Goal: Communication & Community: Answer question/provide support

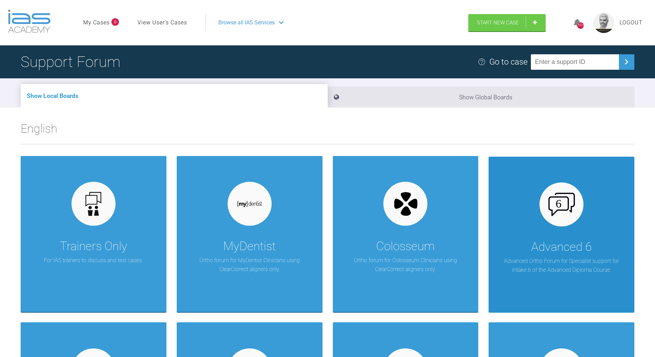
click at [557, 210] on img at bounding box center [562, 204] width 26 height 23
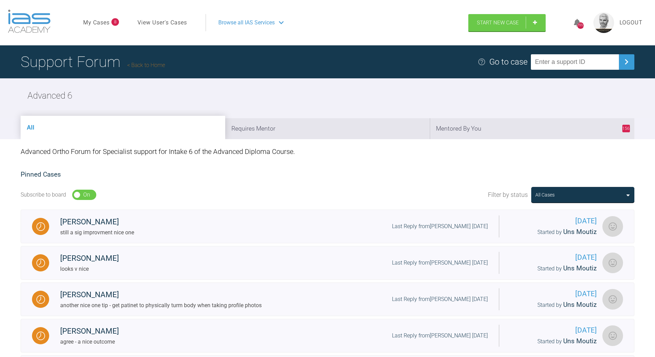
click at [147, 63] on link "Back to Home" at bounding box center [146, 65] width 38 height 7
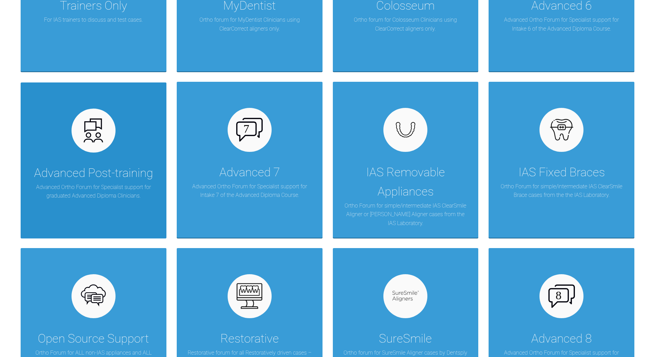
click at [107, 133] on div at bounding box center [94, 131] width 44 height 44
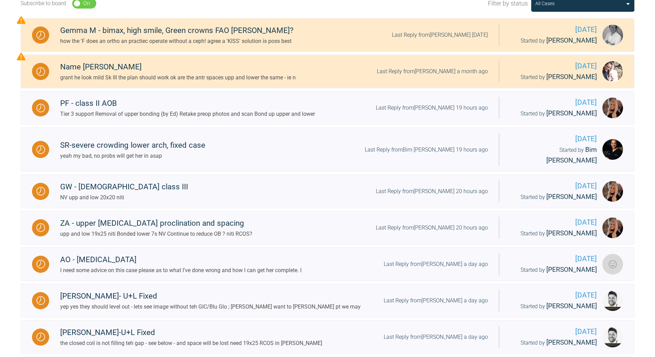
scroll to position [69, 0]
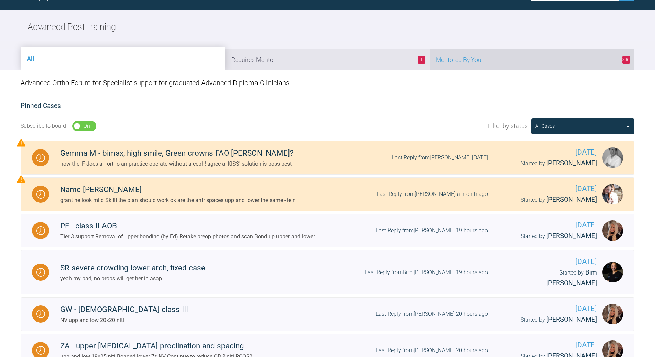
click at [470, 56] on li "306 Mentored By You" at bounding box center [532, 60] width 205 height 21
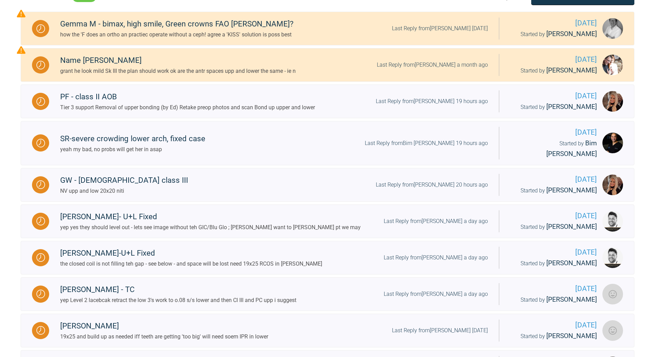
scroll to position [206, 0]
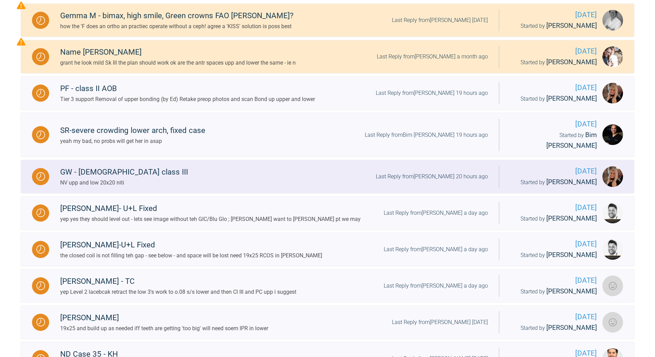
click at [446, 172] on div "Last Reply from [PERSON_NAME] 20 hours ago" at bounding box center [432, 176] width 112 height 9
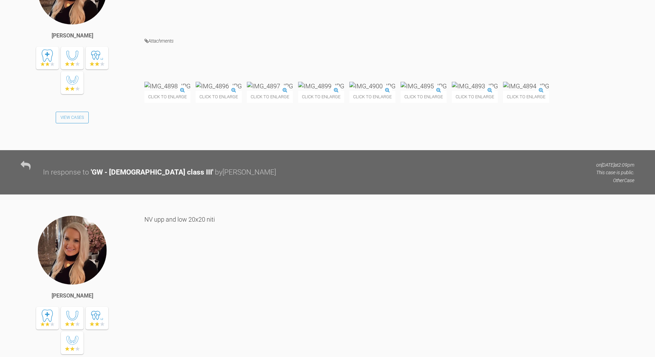
scroll to position [2407, 0]
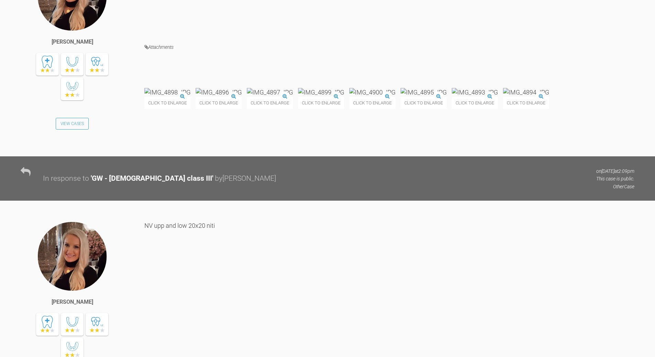
click at [344, 97] on img at bounding box center [321, 92] width 46 height 9
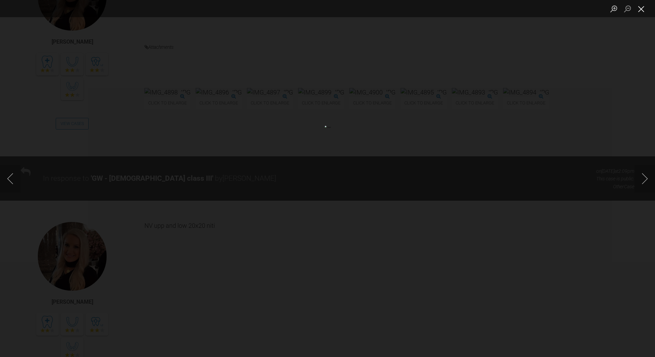
click at [641, 7] on button "Close lightbox" at bounding box center [642, 9] width 14 height 12
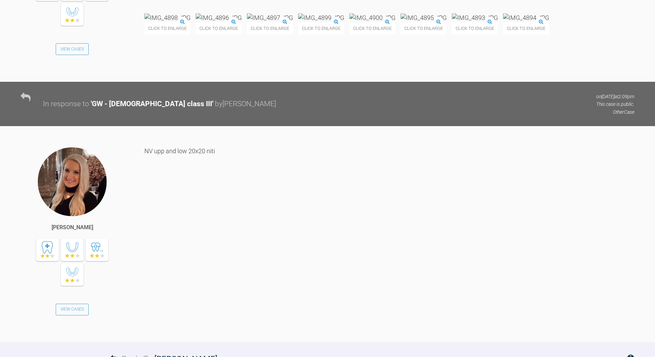
scroll to position [2373, 0]
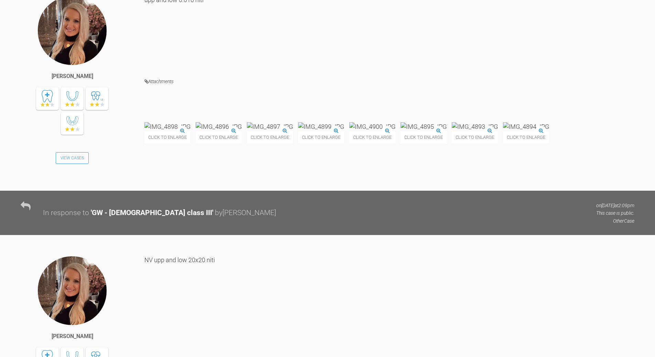
click at [242, 131] on img at bounding box center [219, 126] width 46 height 9
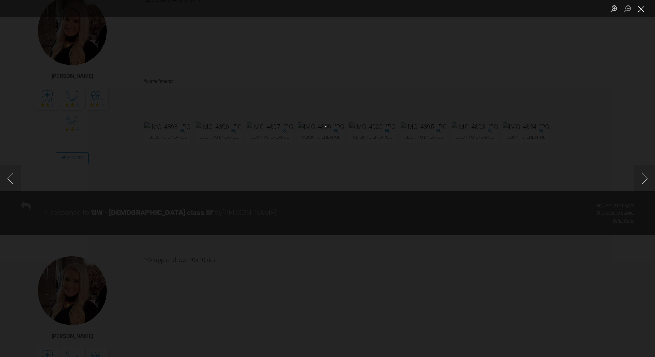
click at [642, 7] on button "Close lightbox" at bounding box center [642, 9] width 14 height 12
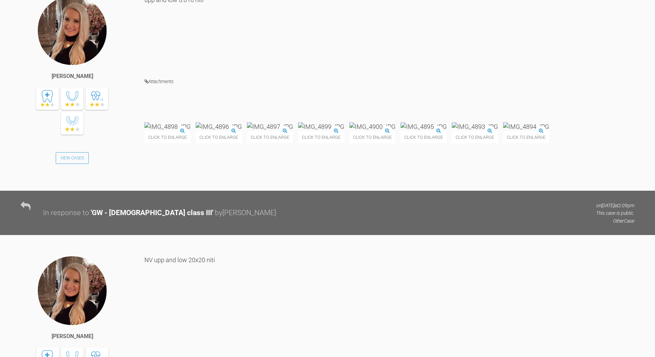
click at [395, 131] on img at bounding box center [372, 126] width 46 height 9
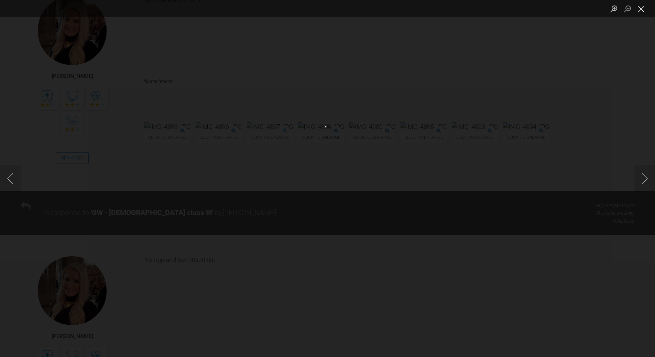
click at [642, 9] on button "Close lightbox" at bounding box center [642, 9] width 14 height 12
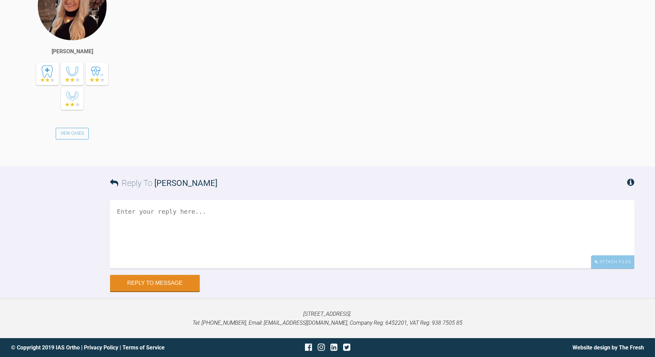
scroll to position [2683, 0]
click at [146, 269] on textarea at bounding box center [372, 234] width 524 height 69
click at [171, 269] on textarea "there are wierd o on mirror views" at bounding box center [372, 234] width 524 height 69
click at [175, 269] on textarea "there are wierd £O"s on mirror views" at bounding box center [372, 234] width 524 height 69
drag, startPoint x: 243, startPoint y: 296, endPoint x: 178, endPoint y: 309, distance: 67.0
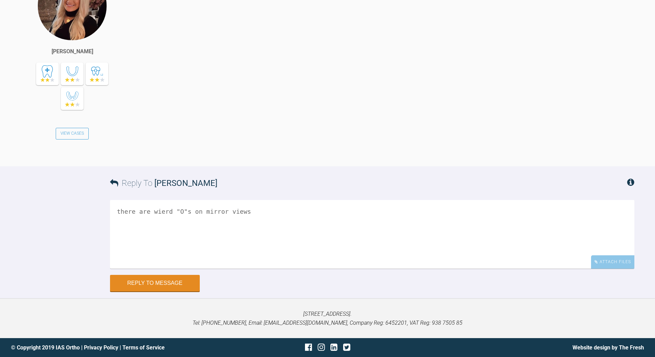
click at [244, 269] on textarea "there are wierd "O"s on mirror views" at bounding box center [372, 234] width 524 height 69
click at [162, 269] on textarea "there are wierd "O"s on mirror views" at bounding box center [372, 234] width 524 height 69
click at [260, 269] on textarea "there are wierd "O"s on mirror views" at bounding box center [372, 234] width 524 height 69
click at [199, 269] on textarea "there are wierd "O"s on mirror views but all good" at bounding box center [372, 234] width 524 height 69
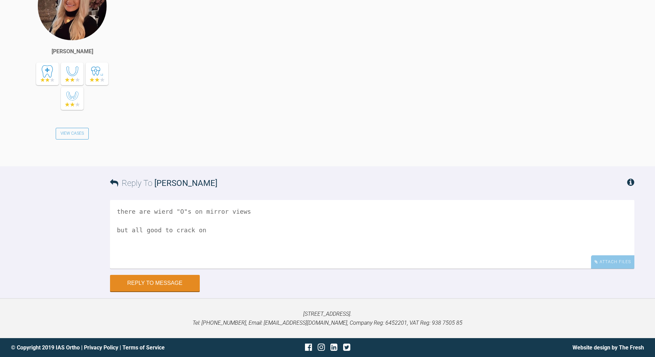
scroll to position [2766, 0]
type textarea "there are wierd "O"s on mirror views but all good to crack on"
click at [174, 279] on button "Reply to Message" at bounding box center [155, 284] width 90 height 17
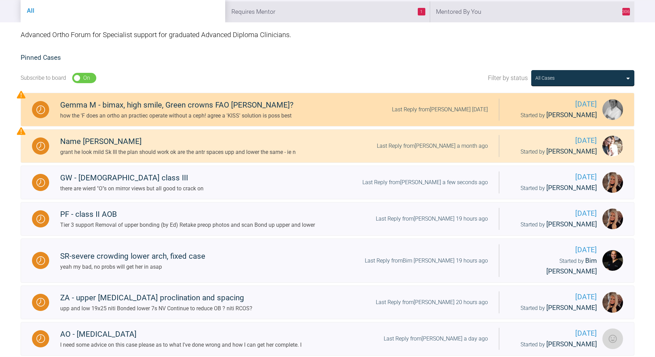
scroll to position [53, 0]
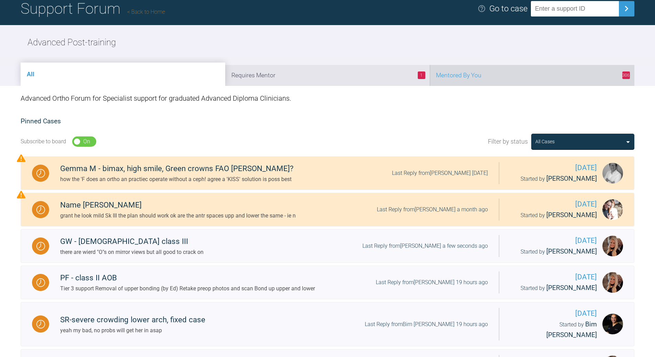
click at [484, 78] on li "306 Mentored By You" at bounding box center [532, 75] width 205 height 21
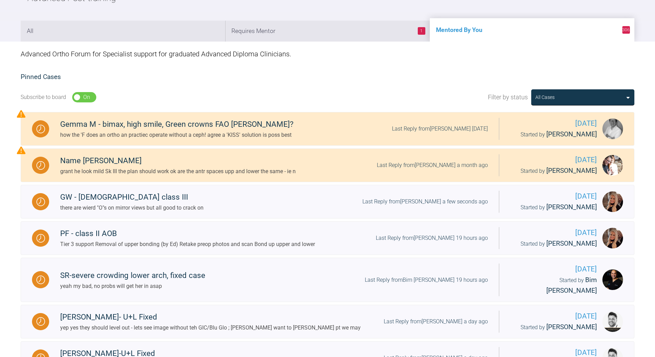
scroll to position [156, 0]
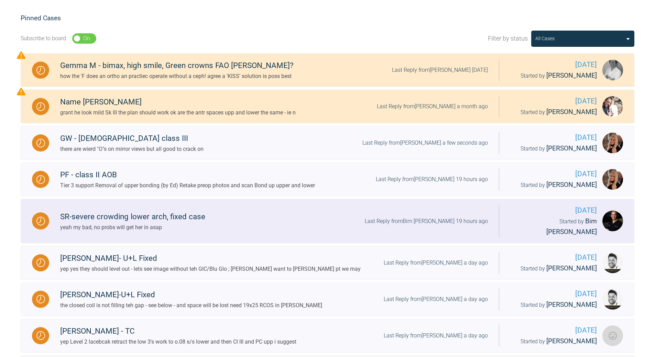
click at [450, 217] on div "Last Reply from Bim [PERSON_NAME] 19 hours ago" at bounding box center [426, 221] width 123 height 9
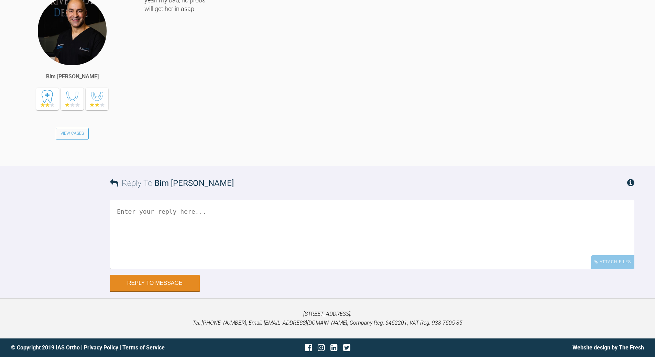
scroll to position [2702, 0]
click at [244, 254] on textarea at bounding box center [372, 234] width 524 height 69
type textarea "ok"
click at [184, 292] on button "Reply to Message" at bounding box center [155, 284] width 90 height 17
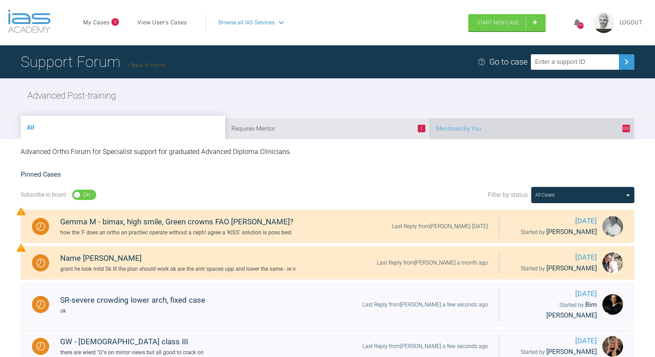
click at [522, 131] on li "306 Mentored By You" at bounding box center [532, 128] width 205 height 21
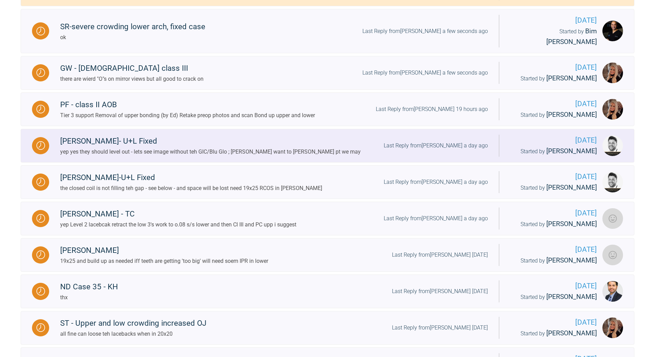
scroll to position [275, 0]
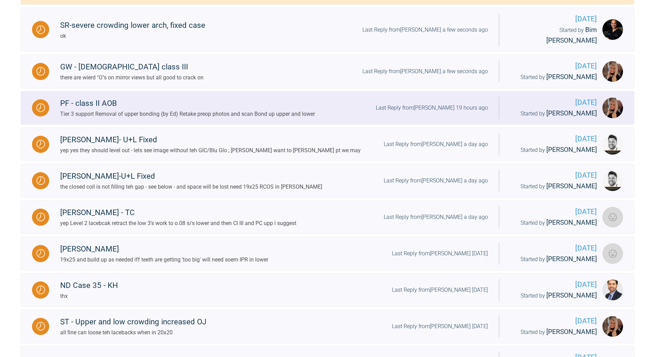
click at [452, 104] on div "Last Reply from [PERSON_NAME] 19 hours ago" at bounding box center [432, 108] width 112 height 9
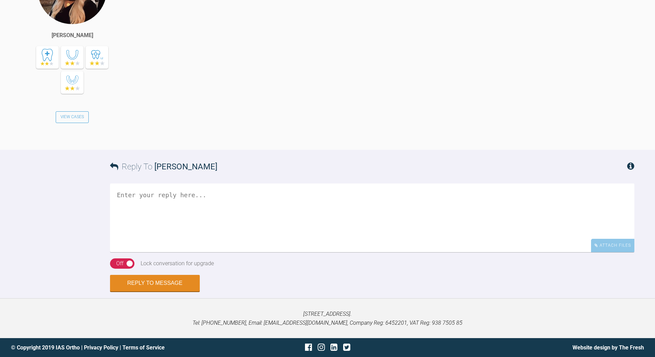
scroll to position [1568, 0]
click at [219, 252] on textarea at bounding box center [372, 218] width 524 height 69
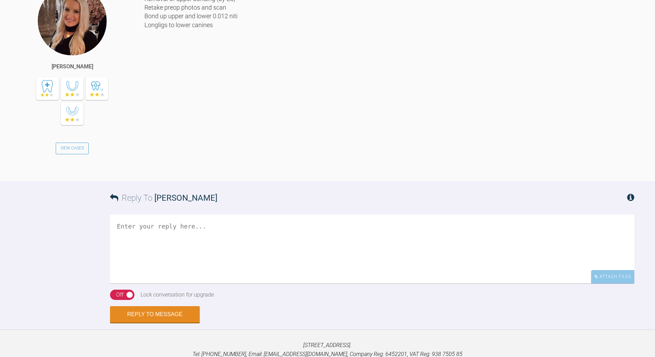
scroll to position [1646, 0]
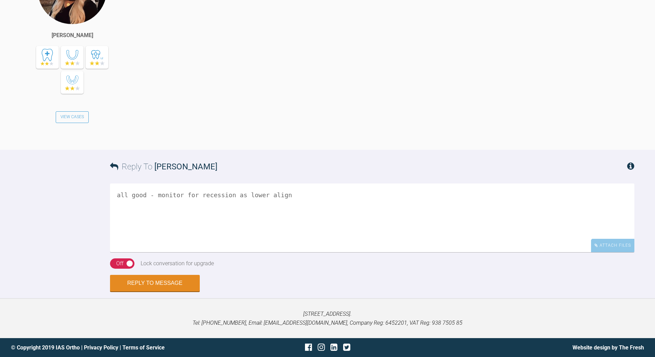
click at [256, 193] on textarea "all good - monitor for recession as lower align" at bounding box center [372, 218] width 524 height 69
type textarea "all good - monitor for recession as lowers align"
click at [121, 263] on div "Off" at bounding box center [119, 263] width 7 height 9
drag, startPoint x: 156, startPoint y: 284, endPoint x: 51, endPoint y: 297, distance: 106.3
click at [156, 284] on button "Reply to Message" at bounding box center [155, 284] width 90 height 17
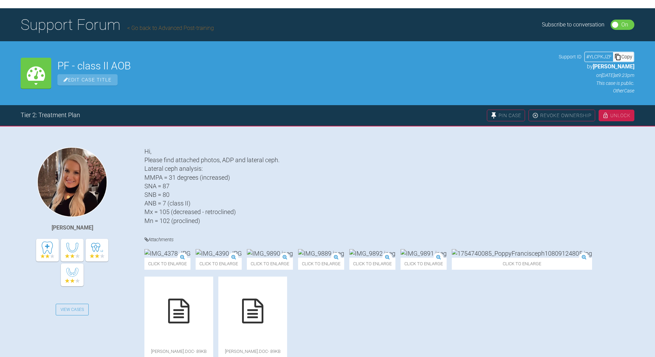
scroll to position [36, 0]
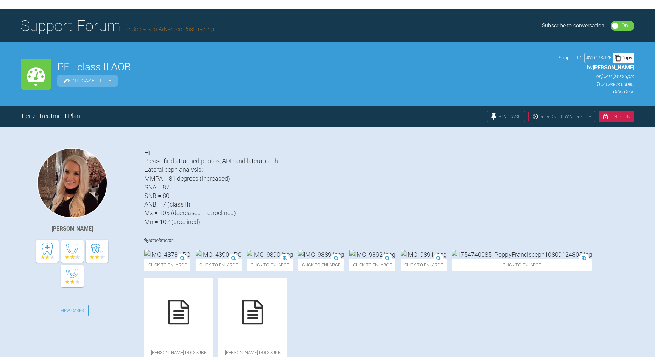
scroll to position [72, 0]
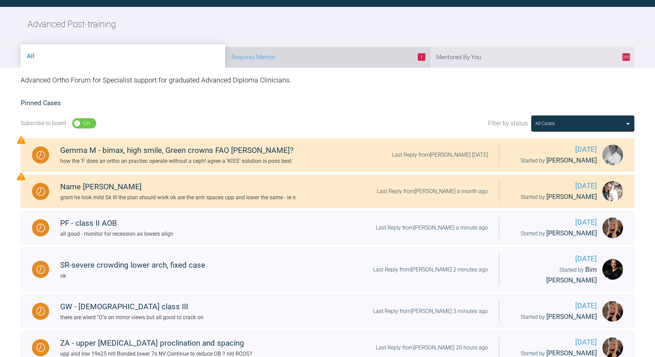
click at [323, 65] on li "1 Requires Mentor" at bounding box center [327, 57] width 205 height 21
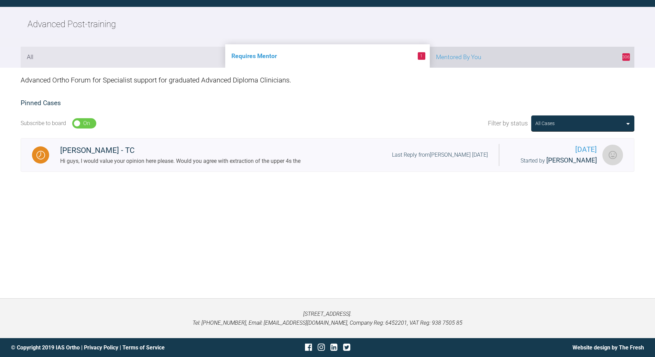
click at [482, 58] on li "306 Mentored By You" at bounding box center [532, 57] width 205 height 21
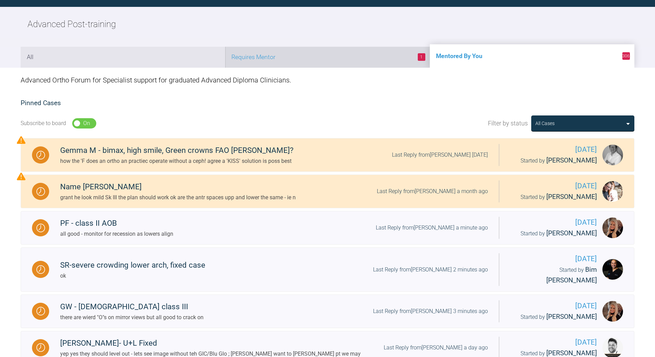
click at [333, 57] on li "1 Requires Mentor" at bounding box center [327, 57] width 205 height 21
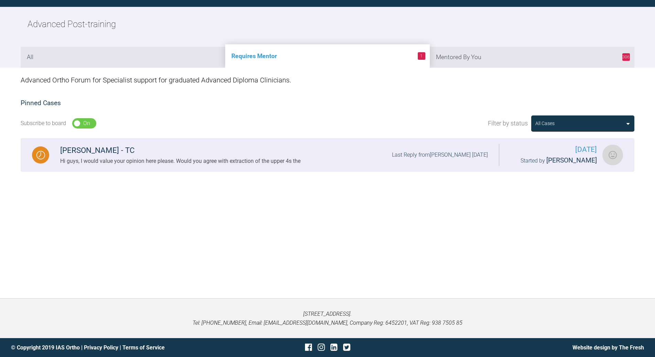
click at [419, 160] on div "[PERSON_NAME] - TC Hi guys, I would value your opinion here please. Would you a…" at bounding box center [274, 154] width 450 height 21
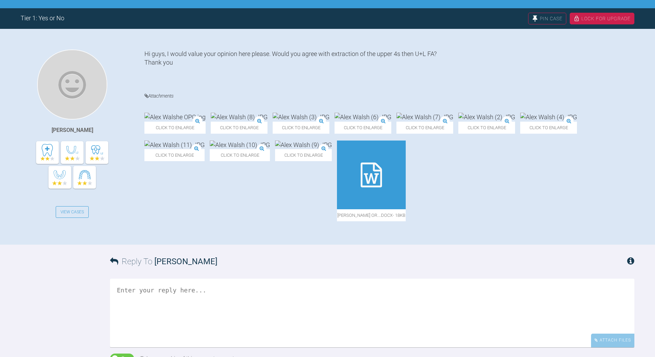
scroll to position [209, 0]
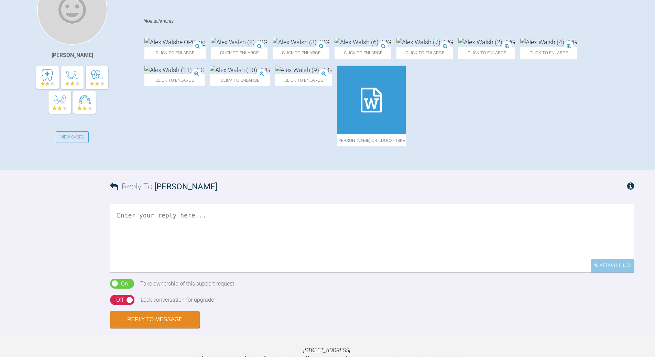
click at [185, 225] on textarea at bounding box center [372, 238] width 524 height 69
click at [515, 38] on img at bounding box center [486, 42] width 57 height 9
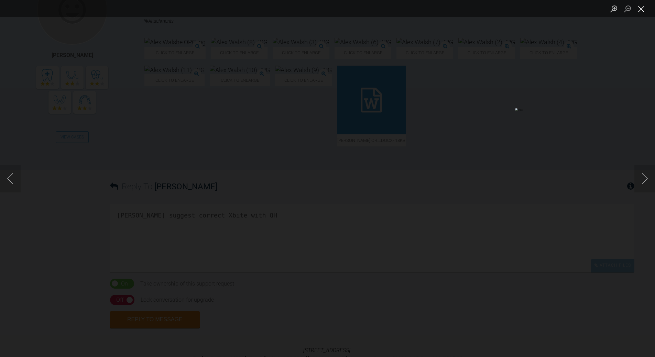
click at [641, 8] on button "Close lightbox" at bounding box center [642, 9] width 14 height 12
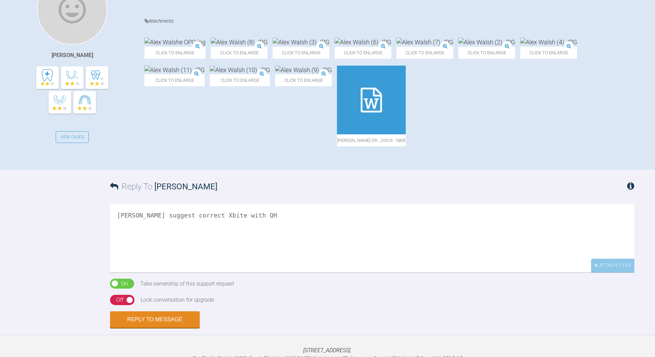
click at [241, 240] on textarea "[PERSON_NAME] suggest correct Xbite with QH" at bounding box center [372, 238] width 524 height 69
click at [382, 109] on icon at bounding box center [371, 100] width 21 height 25
click at [332, 74] on img at bounding box center [303, 70] width 57 height 9
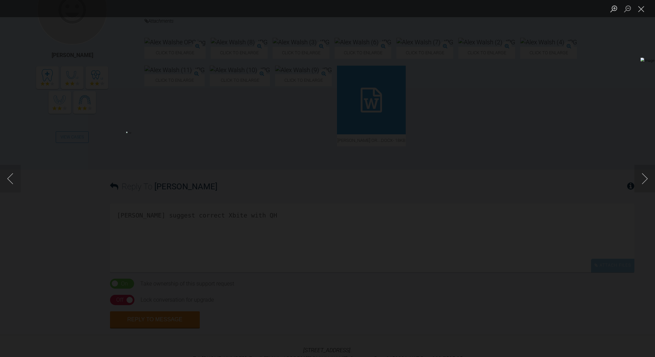
drag, startPoint x: 646, startPoint y: 9, endPoint x: 631, endPoint y: 14, distance: 15.4
click at [645, 9] on button "Close lightbox" at bounding box center [642, 9] width 14 height 12
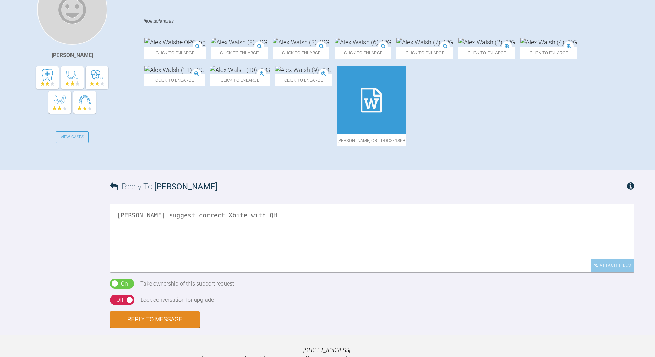
drag, startPoint x: 237, startPoint y: 231, endPoint x: 164, endPoint y: 235, distance: 73.7
click at [164, 235] on textarea "[PERSON_NAME] suggest correct Xbite with QH" at bounding box center [372, 238] width 524 height 69
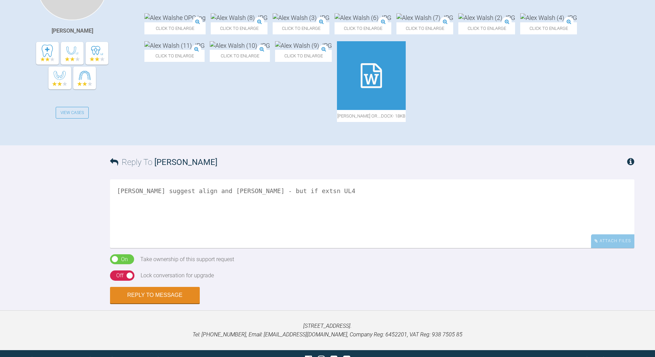
scroll to position [243, 0]
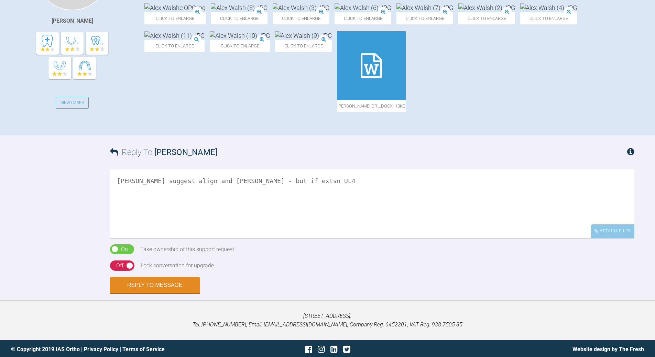
drag, startPoint x: 217, startPoint y: 198, endPoint x: 222, endPoint y: 194, distance: 6.4
click at [218, 197] on textarea "[PERSON_NAME] suggest align and [PERSON_NAME] - but if extsn UL4" at bounding box center [372, 204] width 524 height 69
click at [294, 199] on textarea "[PERSON_NAME] suggest align and [PERSON_NAME] elastics on L- but if extsn UL4" at bounding box center [372, 204] width 524 height 69
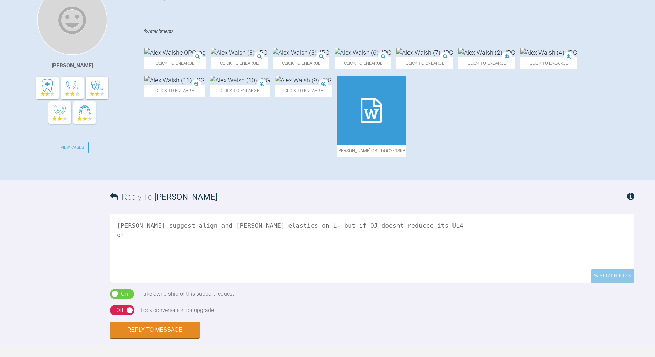
scroll to position [106, 0]
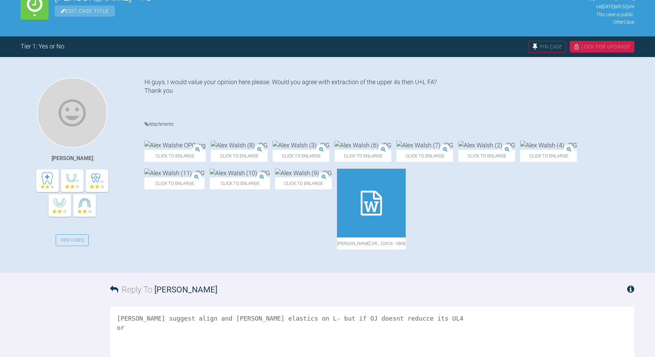
click at [406, 238] on div at bounding box center [371, 203] width 69 height 69
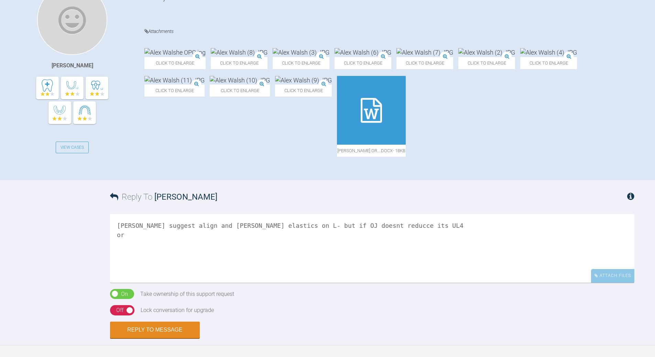
scroll to position [209, 0]
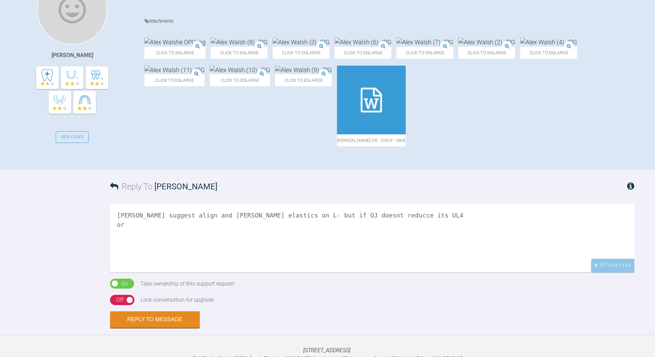
drag, startPoint x: 366, startPoint y: 230, endPoint x: 112, endPoint y: 232, distance: 253.8
click at [112, 232] on textarea "[PERSON_NAME] suggest align and [PERSON_NAME] elastics on L- but if OJ doesnt r…" at bounding box center [372, 238] width 524 height 69
drag, startPoint x: 132, startPoint y: 231, endPoint x: 131, endPoint y: 223, distance: 8.3
click at [134, 229] on textarea "[PERSON_NAME] as R is Cl I - extsn Ul4 only, warn may need Ur exts" at bounding box center [372, 238] width 524 height 69
click at [295, 231] on textarea "[PERSON_NAME] as R side is Cl I - extsn Ul4 only, warn may need Ur exts" at bounding box center [372, 238] width 524 height 69
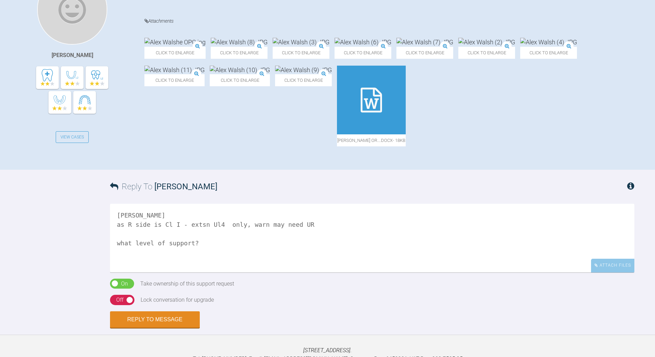
type textarea "[PERSON_NAME] as R side is Cl I - extsn Ul4 only, warn may need UR what level o…"
click at [127, 289] on div "On" at bounding box center [124, 284] width 7 height 9
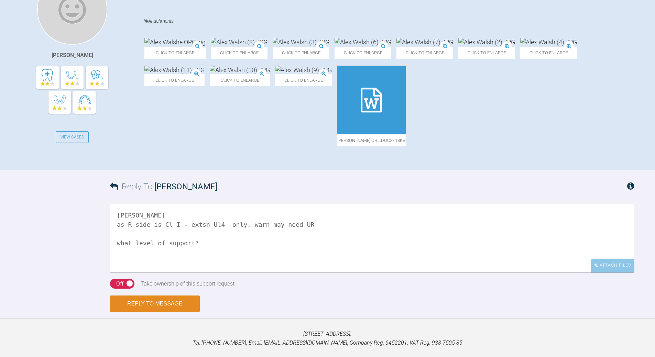
click at [145, 312] on button "Reply to Message" at bounding box center [155, 304] width 90 height 17
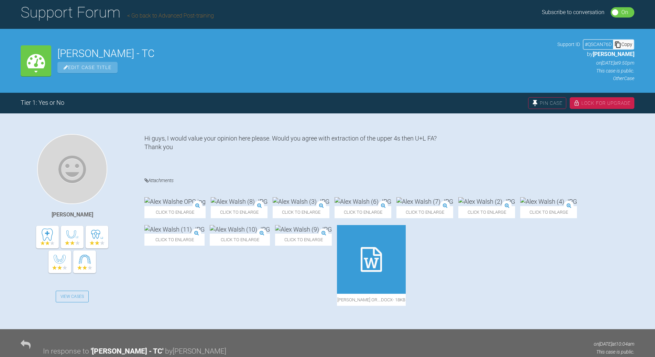
scroll to position [34, 0]
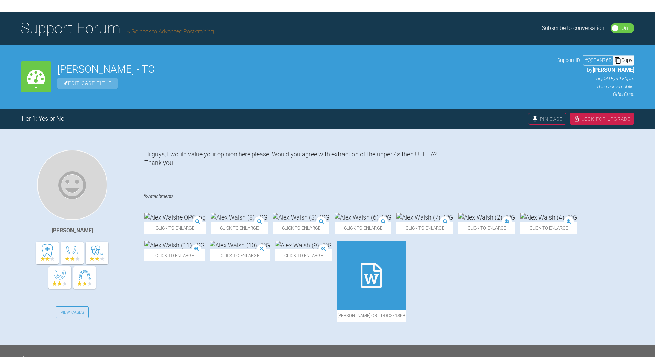
drag, startPoint x: 630, startPoint y: 59, endPoint x: 539, endPoint y: 77, distance: 92.3
click at [629, 59] on div "Copy" at bounding box center [623, 60] width 21 height 9
click at [620, 61] on div "Copy" at bounding box center [623, 60] width 21 height 9
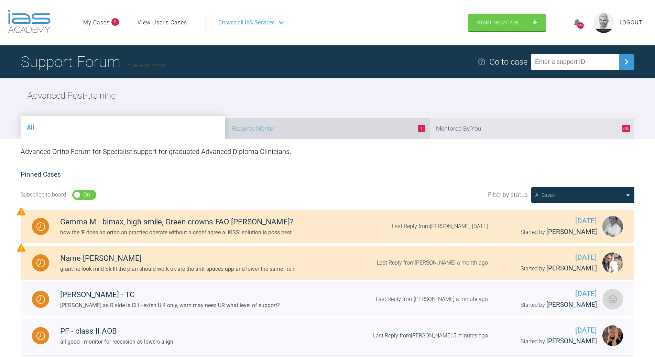
click at [339, 133] on li "1 Requires Mentor" at bounding box center [327, 128] width 205 height 21
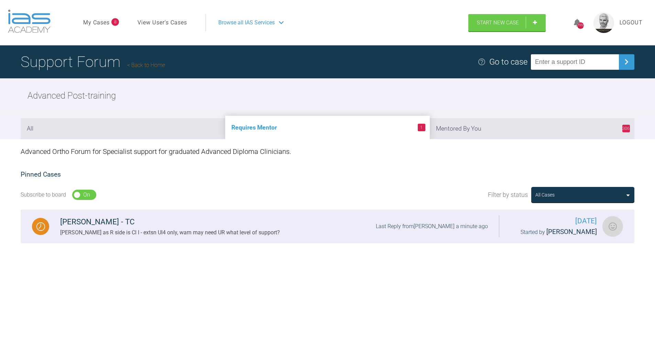
click at [201, 231] on div "[PERSON_NAME] as R side is Cl I - extsn Ul4 only, warn may need UR what level o…" at bounding box center [170, 232] width 220 height 9
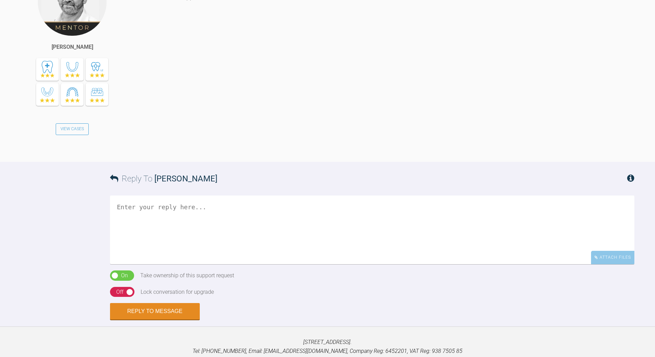
scroll to position [376, 0]
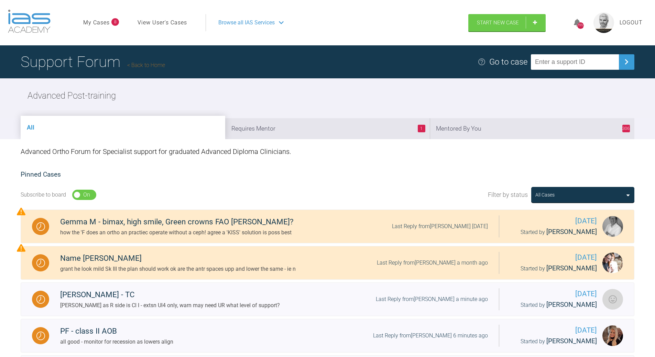
click at [154, 68] on link "Back to Home" at bounding box center [146, 65] width 38 height 7
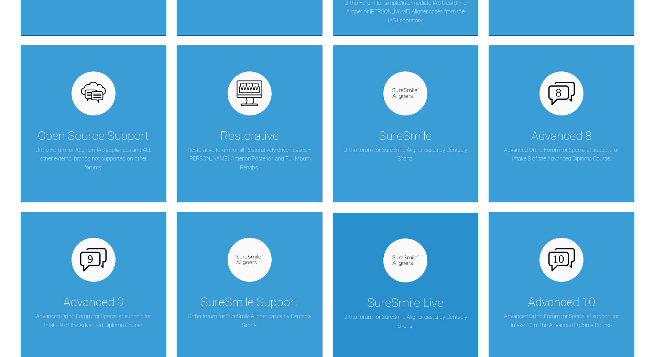
scroll to position [516, 0]
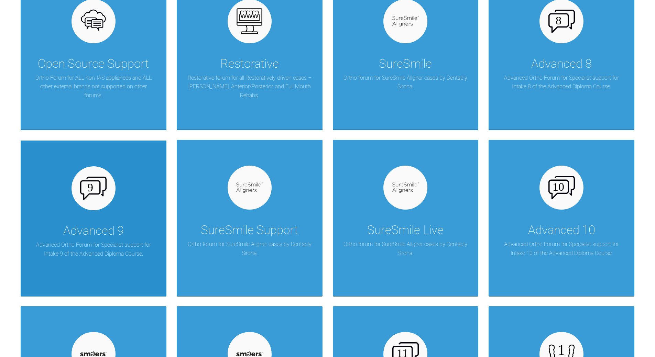
click at [116, 202] on div "Advanced 9 Advanced Ortho Forum for Specialist support for Intake 9 of the Adva…" at bounding box center [94, 219] width 146 height 156
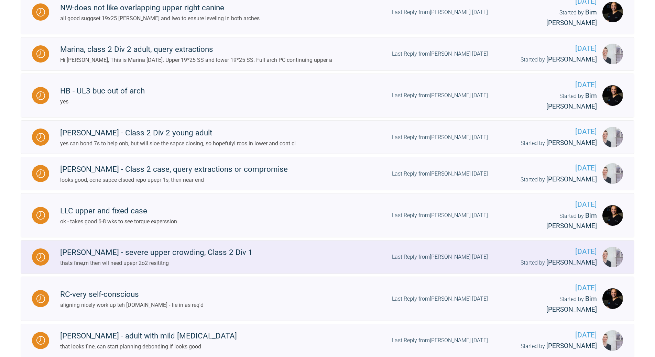
scroll to position [206, 0]
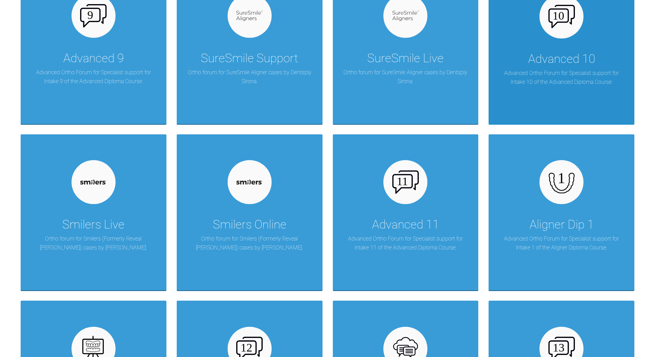
click at [534, 65] on div "Advanced 10" at bounding box center [561, 59] width 67 height 19
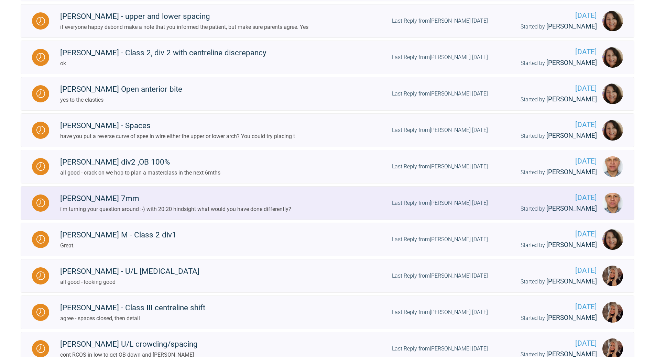
scroll to position [275, 0]
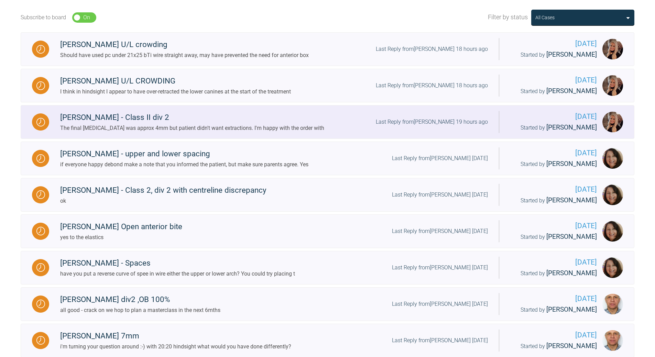
click at [442, 119] on div "Last Reply from [PERSON_NAME] 19 hours ago" at bounding box center [432, 122] width 112 height 9
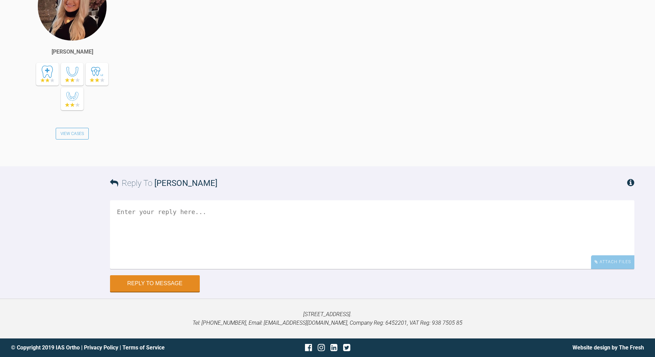
scroll to position [8540, 0]
click at [254, 269] on textarea at bounding box center [372, 234] width 524 height 69
click at [200, 212] on textarea "so if you were treating - what woudl u ideally do ?" at bounding box center [372, 234] width 524 height 69
type textarea "so if you were treating again - what woudl u ideally do ?"
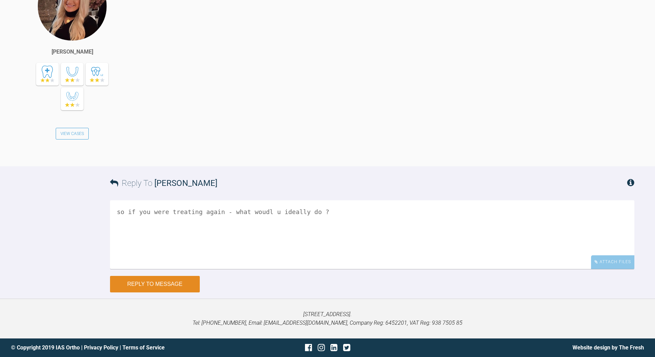
click at [153, 282] on button "Reply to Message" at bounding box center [155, 284] width 90 height 17
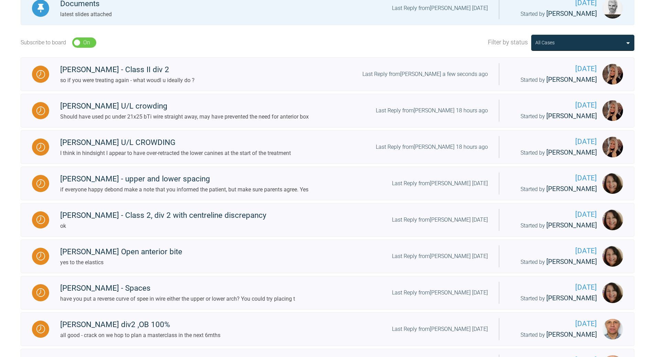
scroll to position [216, 0]
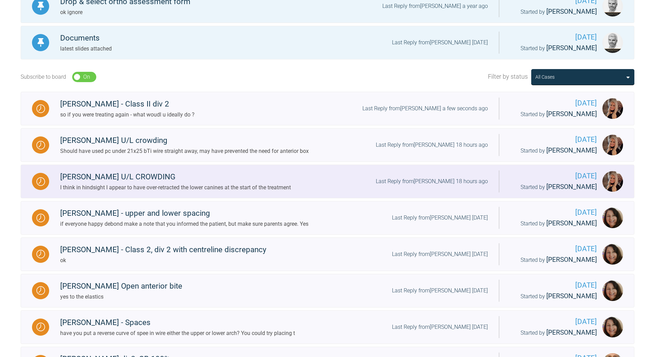
click at [465, 181] on div "Last Reply from [PERSON_NAME] 18 hours ago" at bounding box center [432, 181] width 112 height 9
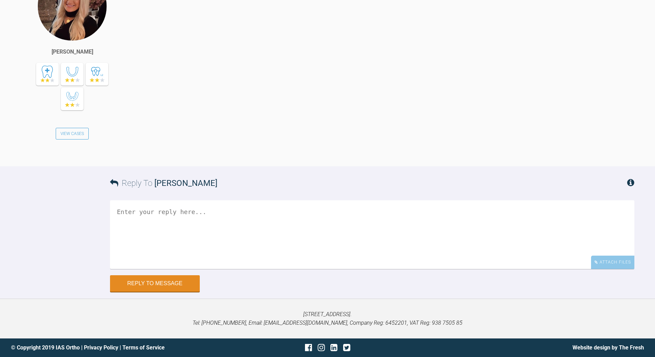
scroll to position [9384, 0]
click at [187, 229] on textarea at bounding box center [372, 234] width 524 height 69
drag, startPoint x: 191, startPoint y: 208, endPoint x: 195, endPoint y: 212, distance: 6.1
click at [195, 212] on textarea "to get to ideal what [PERSON_NAME] /could you have done?" at bounding box center [372, 234] width 524 height 69
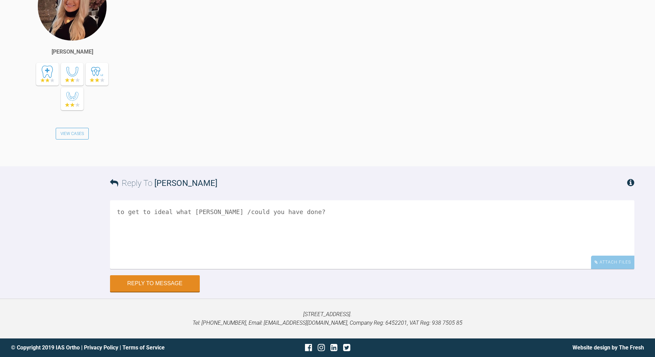
click at [195, 212] on textarea "to get to ideal what [PERSON_NAME] /could you have done?" at bounding box center [372, 234] width 524 height 69
type textarea "to get to ideal what could you have done?"
click at [156, 280] on button "Reply to Message" at bounding box center [155, 284] width 90 height 17
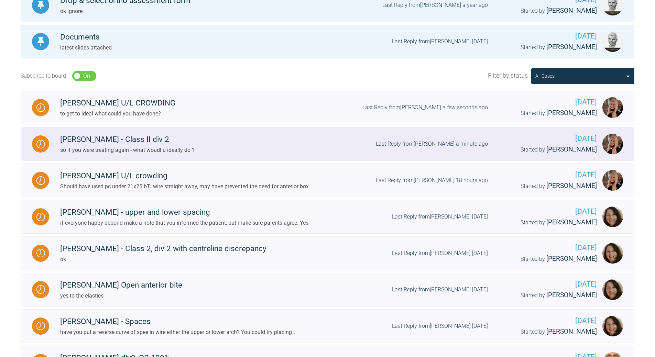
scroll to position [216, 0]
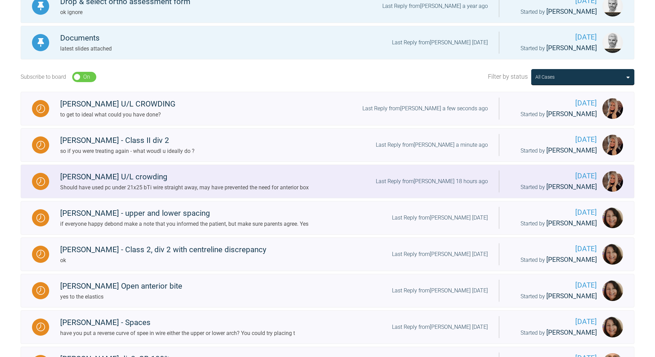
click at [451, 179] on div "Last Reply from [PERSON_NAME] 18 hours ago" at bounding box center [432, 181] width 112 height 9
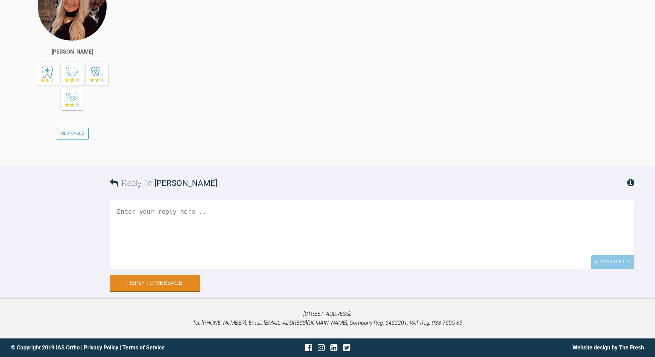
scroll to position [13187, 0]
click at [257, 226] on textarea at bounding box center [372, 234] width 524 height 69
type textarea "and L side occlusion?"
click at [164, 287] on button "Reply to Message" at bounding box center [155, 284] width 90 height 17
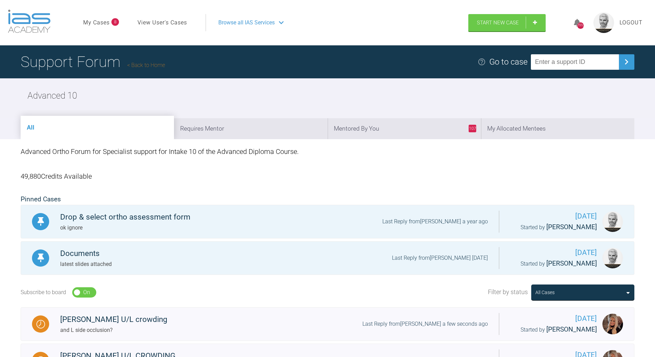
click at [156, 67] on link "Back to Home" at bounding box center [146, 65] width 38 height 7
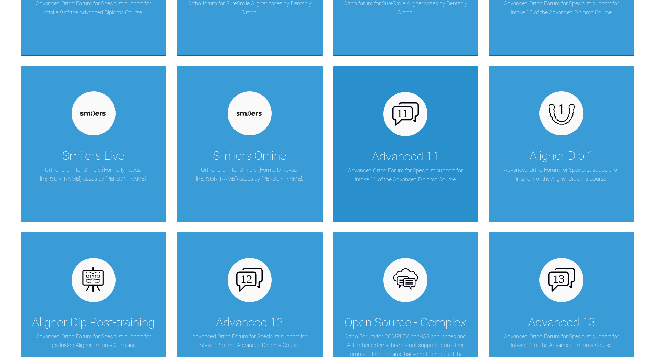
click at [410, 144] on div "Advanced 11 Advanced Ortho Forum for Specialist support for Intake 11 of the Ad…" at bounding box center [406, 144] width 146 height 156
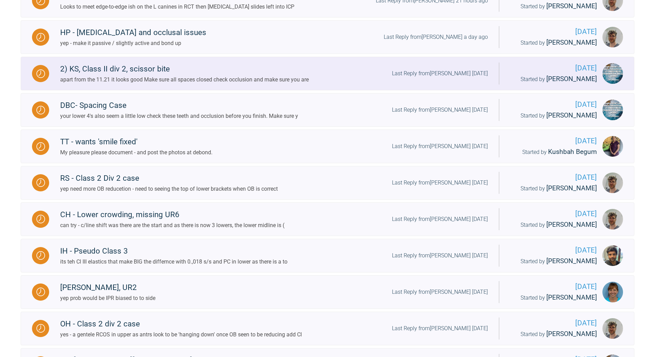
scroll to position [181, 0]
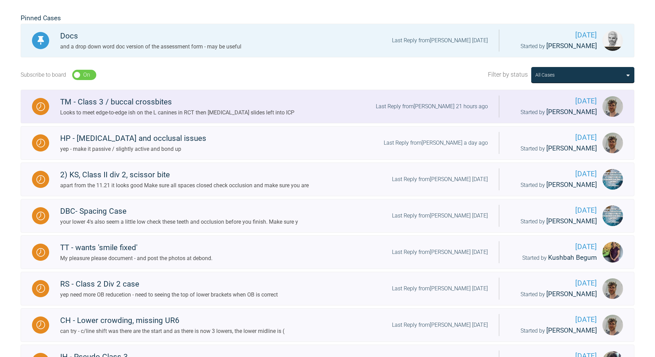
click at [444, 105] on div "Last Reply from [PERSON_NAME] 21 hours ago" at bounding box center [432, 106] width 112 height 9
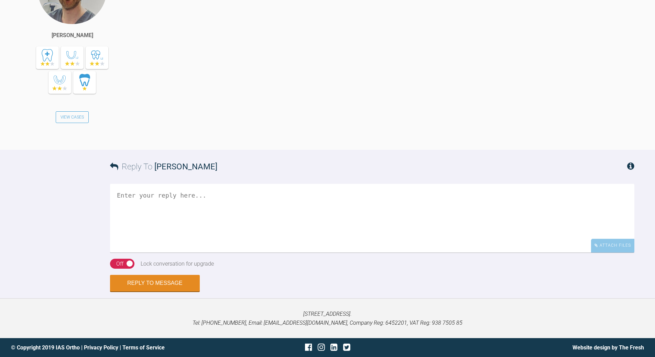
scroll to position [1342, 0]
click at [279, 253] on textarea at bounding box center [372, 218] width 524 height 69
click at [203, 253] on textarea "so how much of cv/line shft is displacent?" at bounding box center [372, 218] width 524 height 69
click at [172, 195] on textarea "so how much of cv/line shift is displacent?" at bounding box center [372, 218] width 524 height 69
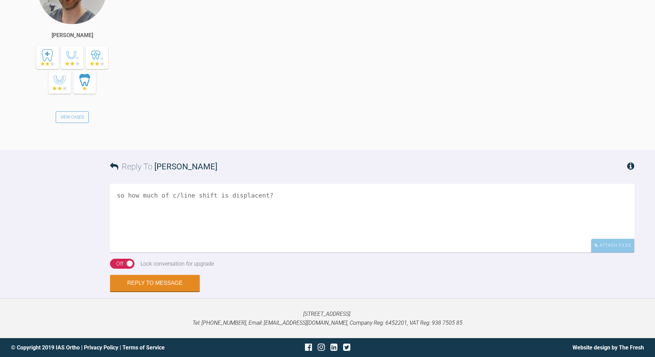
click at [213, 194] on textarea "so how much of c/line shift is displacent?" at bounding box center [372, 218] width 524 height 69
type textarea "so how much of c/line shift (in mm) is displacent?"
click at [166, 281] on button "Reply to Message" at bounding box center [155, 284] width 90 height 17
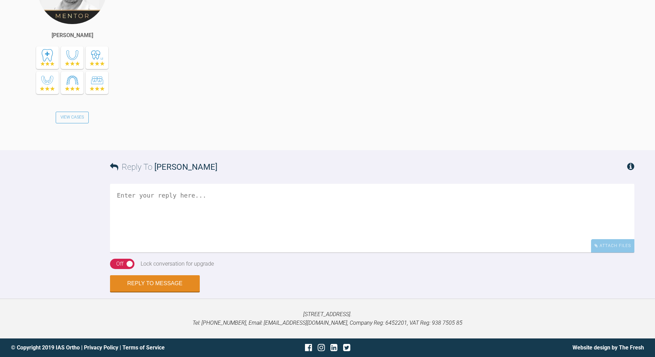
scroll to position [1660, 0]
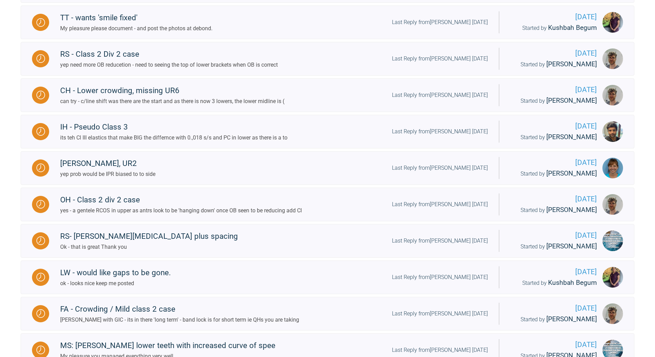
scroll to position [284, 0]
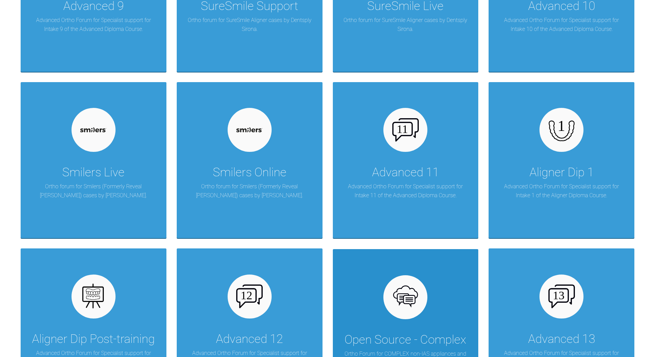
scroll to position [835, 0]
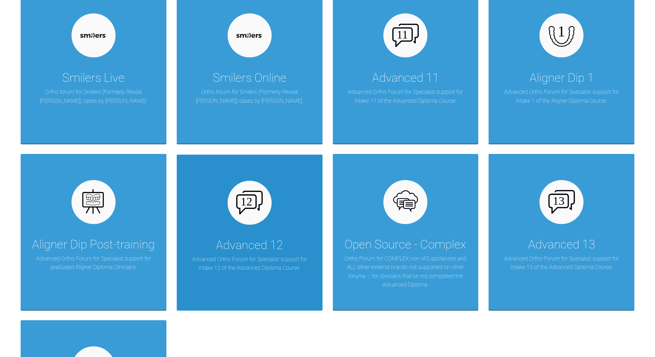
click at [247, 207] on img at bounding box center [249, 202] width 26 height 23
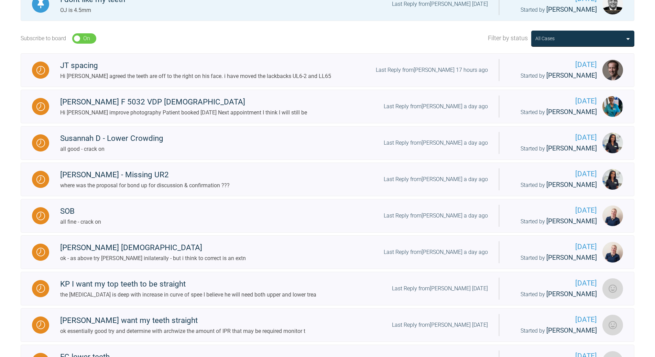
scroll to position [176, 0]
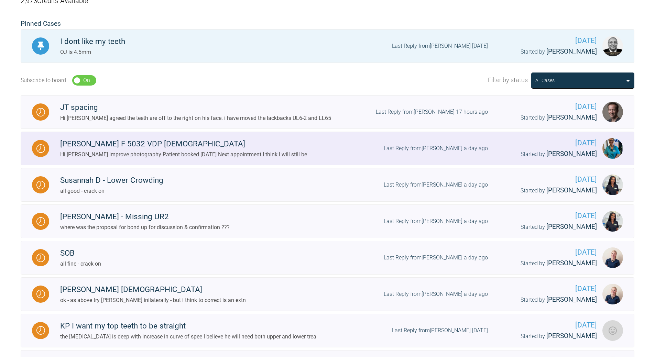
click at [399, 153] on div "Last Reply from [PERSON_NAME] a day ago" at bounding box center [436, 148] width 104 height 9
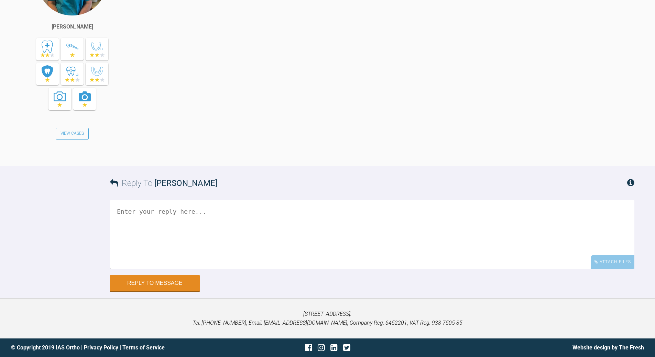
scroll to position [5060, 0]
click at [226, 232] on textarea at bounding box center [372, 234] width 524 height 69
click at [192, 211] on textarea "agree 0.12 both arched and tie a/w into slots on roated teeth" at bounding box center [372, 234] width 524 height 69
type textarea "agree 0.12 both arches and tie a/w into slots on roated teeth"
click at [182, 286] on button "Reply to Message" at bounding box center [155, 284] width 90 height 17
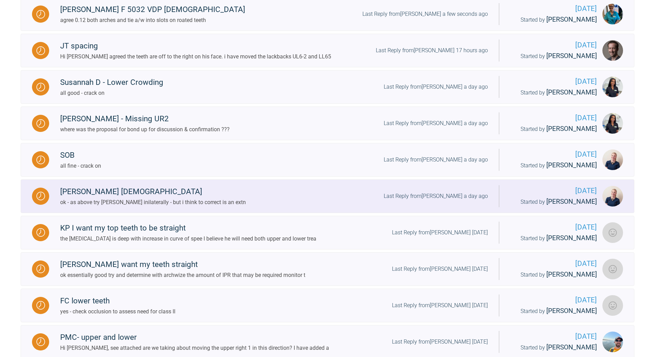
scroll to position [245, 0]
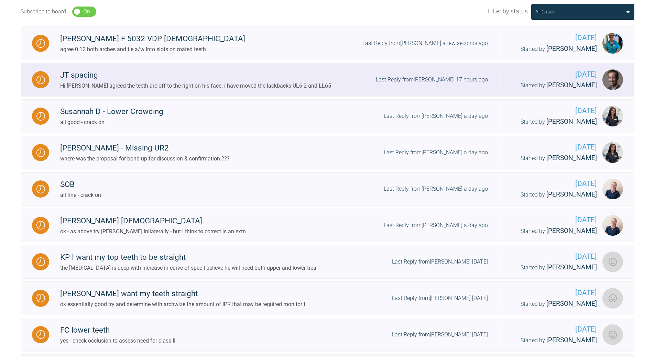
click at [438, 84] on div "Last Reply from [PERSON_NAME] 17 hours ago" at bounding box center [432, 79] width 112 height 9
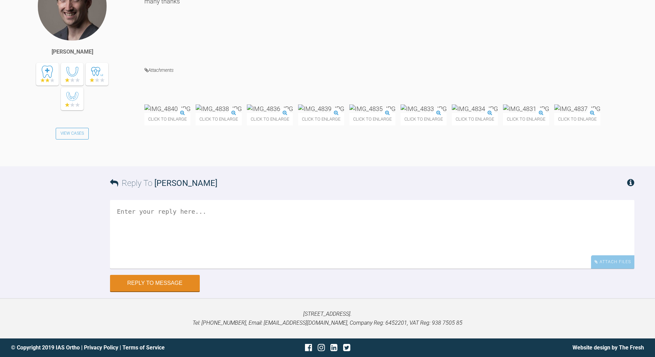
scroll to position [3446, 0]
click at [193, 269] on textarea at bounding box center [372, 234] width 524 height 69
click at [165, 218] on textarea "all good - once across laec 1-6 and PC 6-6" at bounding box center [372, 234] width 524 height 69
type textarea "all good - once across lace 1-6 and PC 6-6"
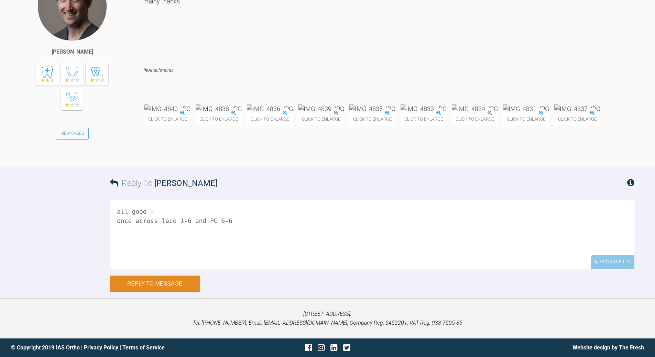
click at [149, 283] on button "Reply to Message" at bounding box center [155, 284] width 90 height 17
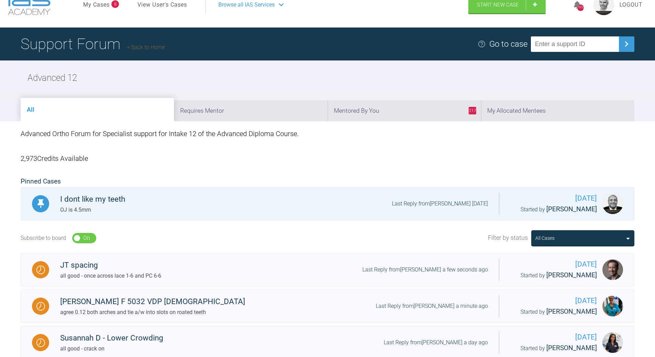
scroll to position [7, 0]
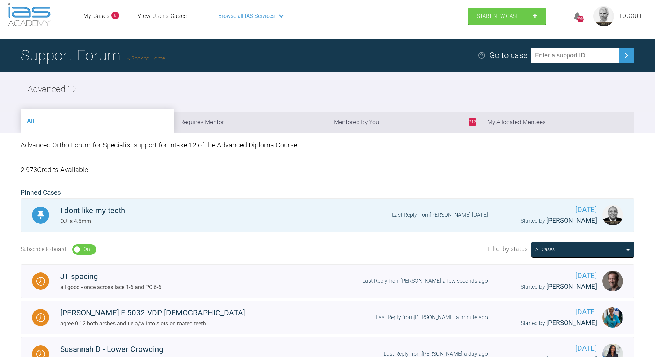
click at [146, 61] on link "Back to Home" at bounding box center [146, 58] width 38 height 7
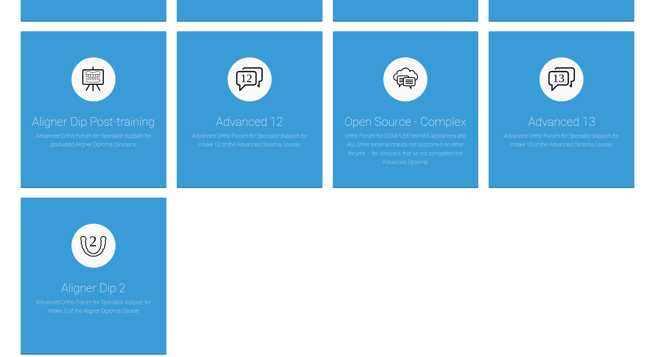
scroll to position [1020, 0]
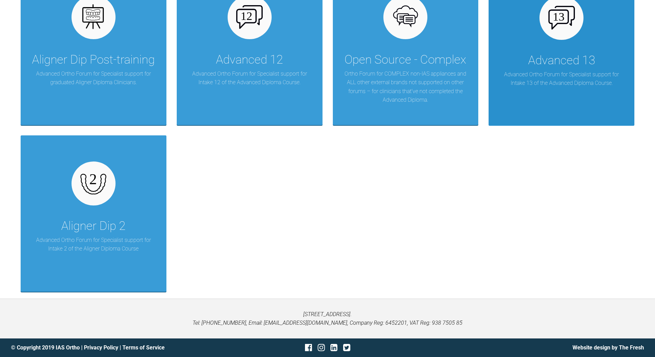
click at [586, 55] on div "Advanced 13" at bounding box center [561, 60] width 67 height 19
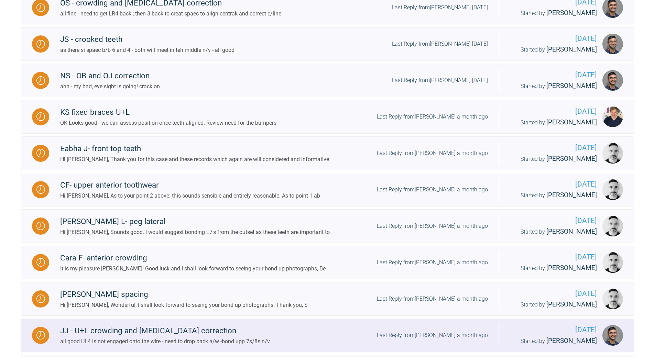
scroll to position [181, 0]
